Goal: Book appointment/travel/reservation

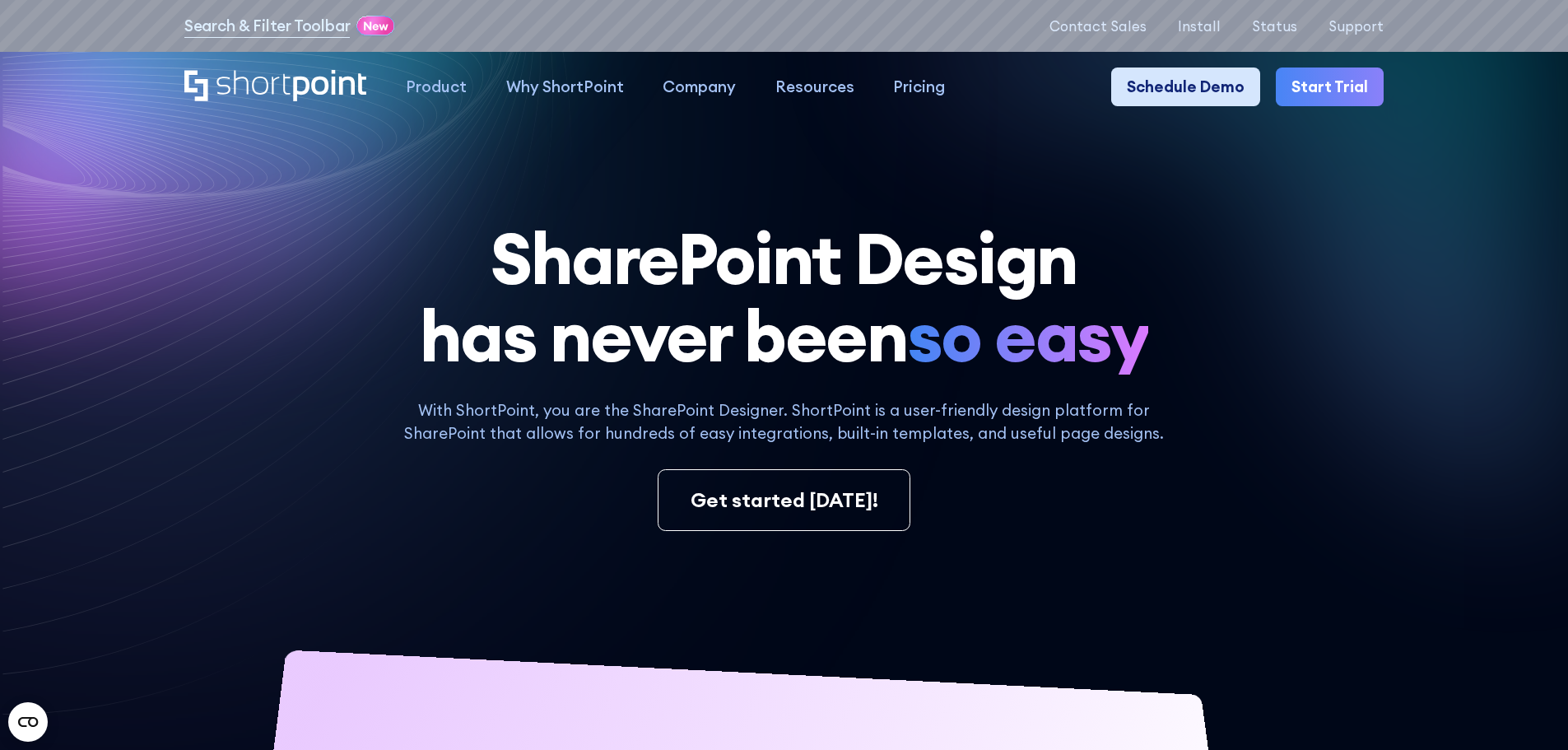
click at [1213, 92] on link "Schedule Demo" at bounding box center [1185, 87] width 149 height 40
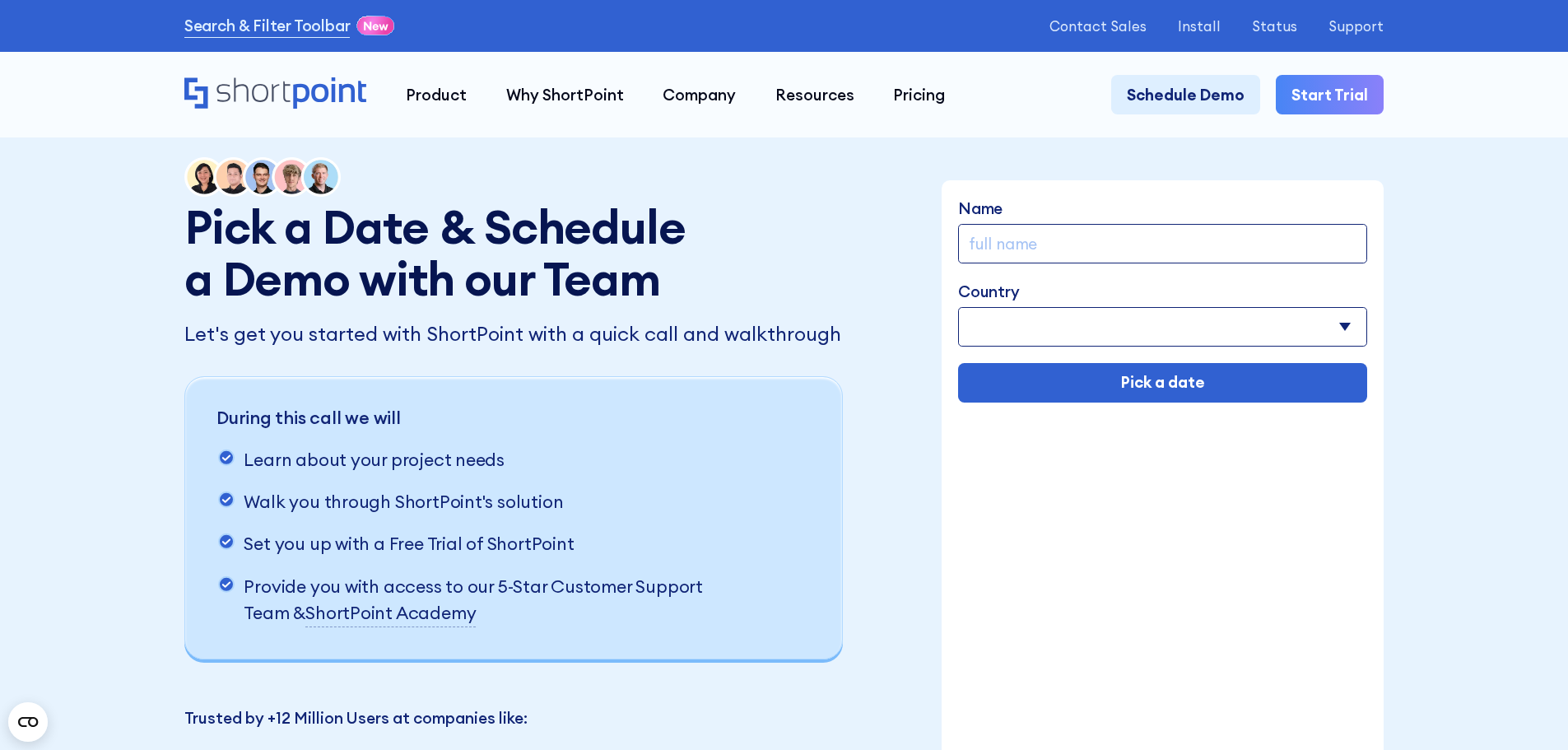
click at [1060, 243] on input "Name" at bounding box center [1162, 243] width 409 height 40
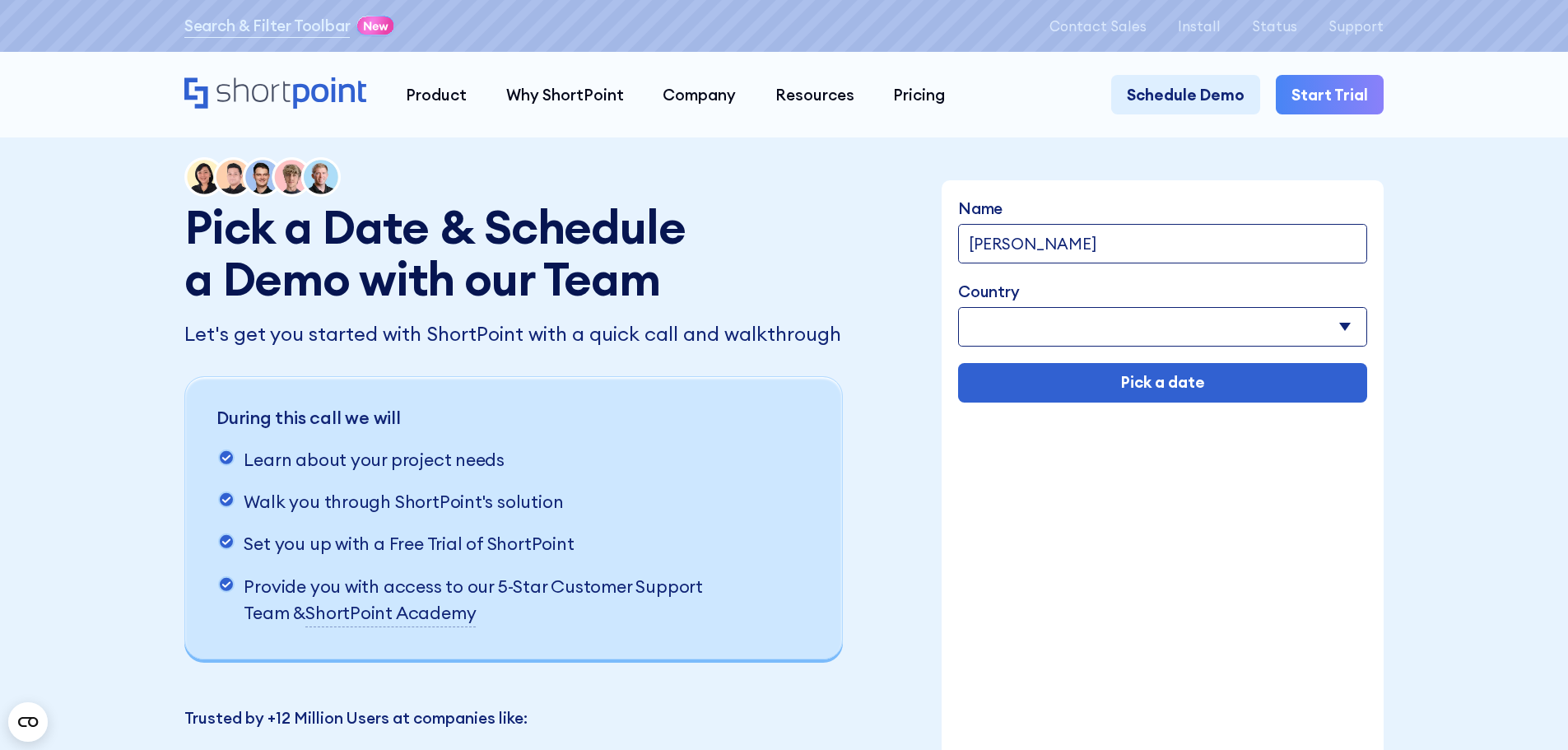
type input "[PERSON_NAME]"
click at [1065, 338] on select "[GEOGRAPHIC_DATA] [GEOGRAPHIC_DATA] [GEOGRAPHIC_DATA] [US_STATE] [GEOGRAPHIC_DA…" at bounding box center [1162, 326] width 409 height 40
select select "[GEOGRAPHIC_DATA]"
click at [959, 309] on select "[GEOGRAPHIC_DATA] [GEOGRAPHIC_DATA] [GEOGRAPHIC_DATA] [US_STATE] [GEOGRAPHIC_DA…" at bounding box center [1162, 326] width 409 height 40
click at [1143, 489] on div "Name [PERSON_NAME] Country [GEOGRAPHIC_DATA] [GEOGRAPHIC_DATA] [GEOGRAPHIC_DATA…" at bounding box center [1162, 489] width 442 height 620
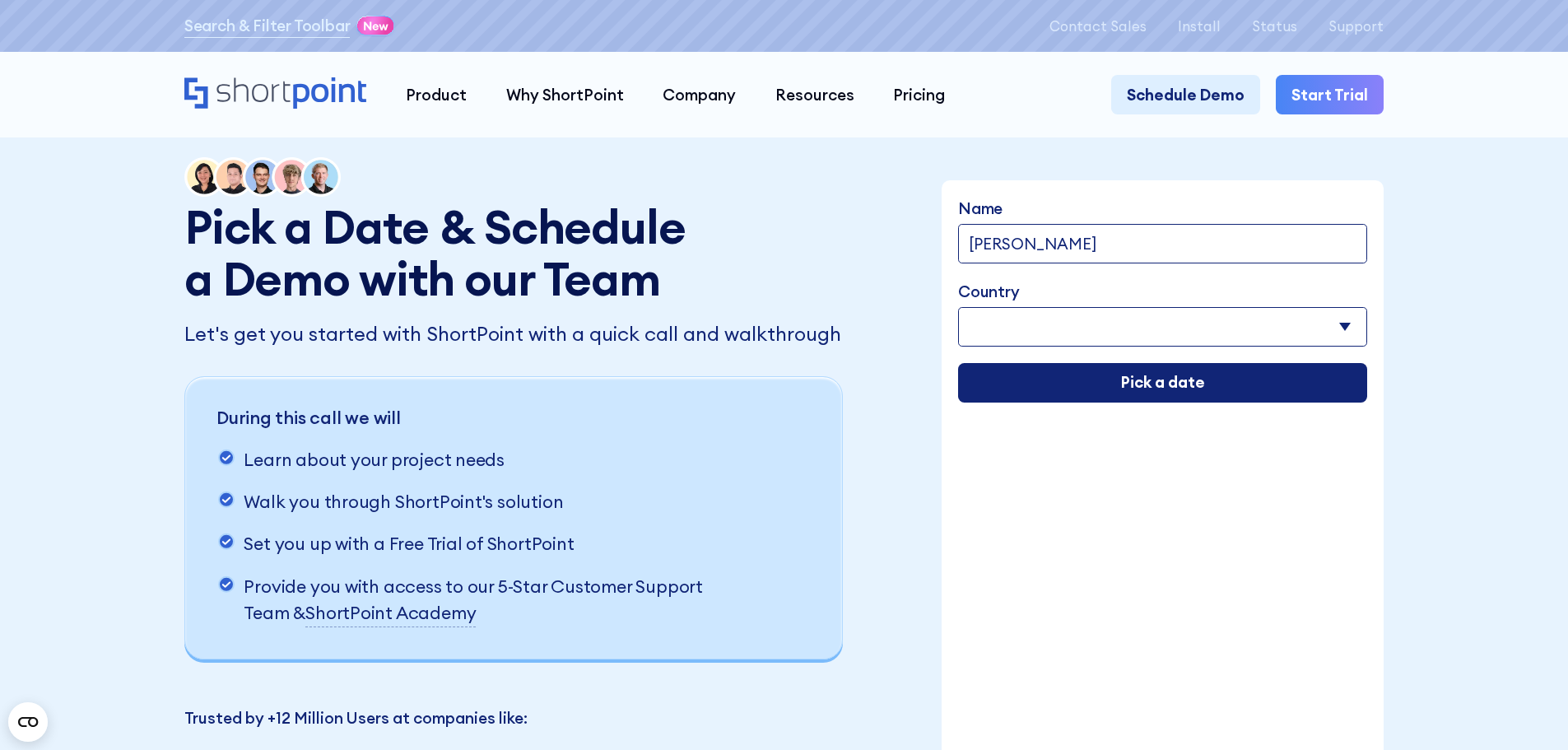
click at [1087, 382] on input "Pick a date" at bounding box center [1162, 383] width 409 height 40
